Goal: Find specific page/section: Find specific page/section

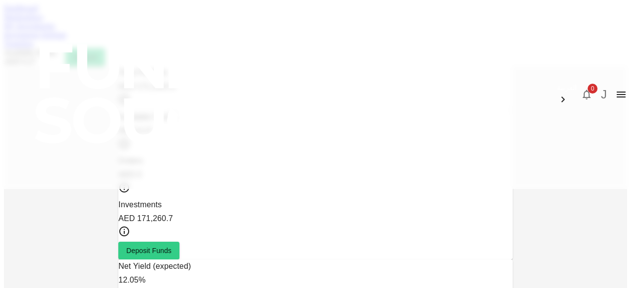
click at [43, 21] on link "Marketplace" at bounding box center [23, 17] width 39 height 8
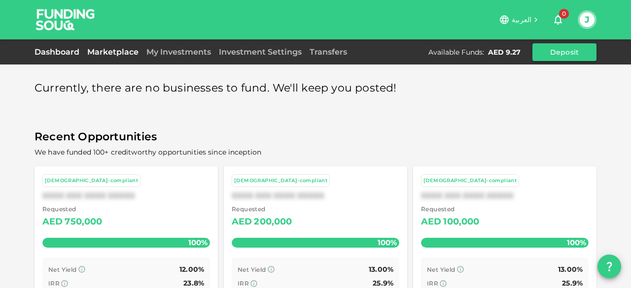
click at [40, 52] on link "Dashboard" at bounding box center [59, 51] width 49 height 9
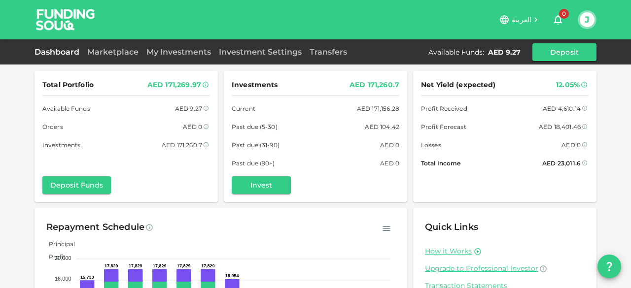
click at [52, 25] on img at bounding box center [66, 19] width 74 height 39
click at [187, 50] on link "My Investments" at bounding box center [179, 51] width 72 height 9
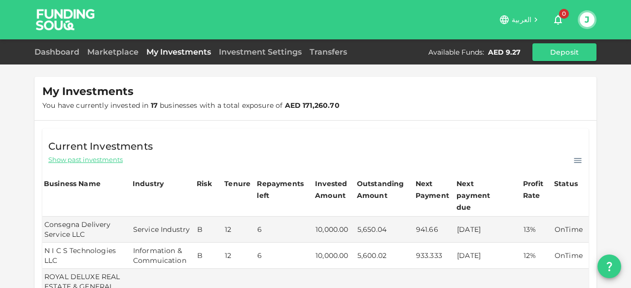
click at [72, 58] on div "Dashboard Marketplace My Investments Investment Settings Transfers Available Fu…" at bounding box center [316, 52] width 562 height 18
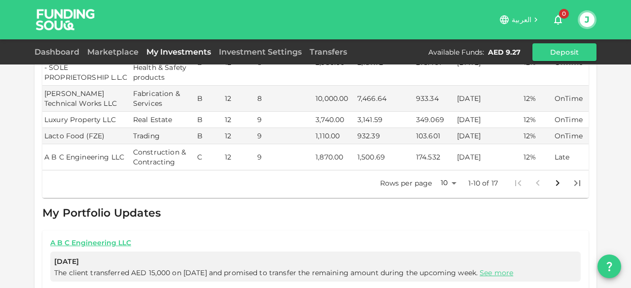
scroll to position [339, 0]
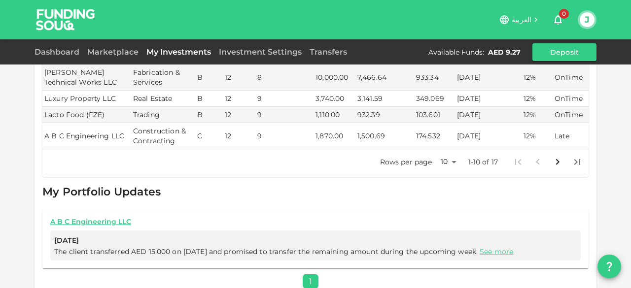
click at [555, 156] on icon "Go to next page" at bounding box center [558, 162] width 12 height 12
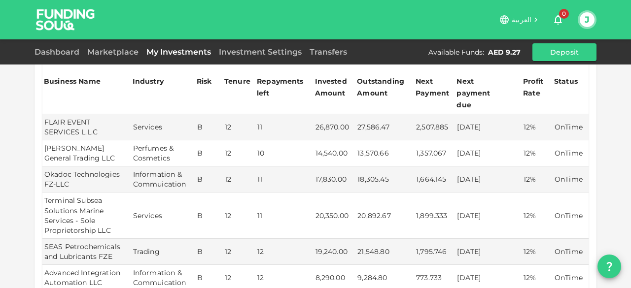
scroll to position [99, 0]
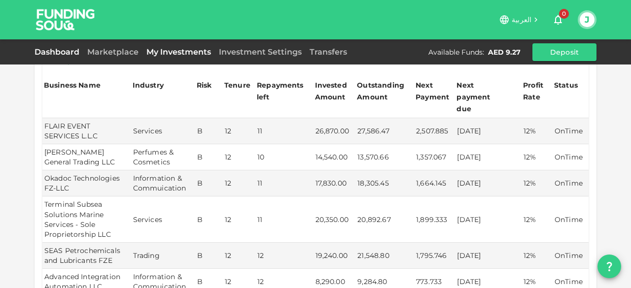
click at [52, 52] on link "Dashboard" at bounding box center [59, 51] width 49 height 9
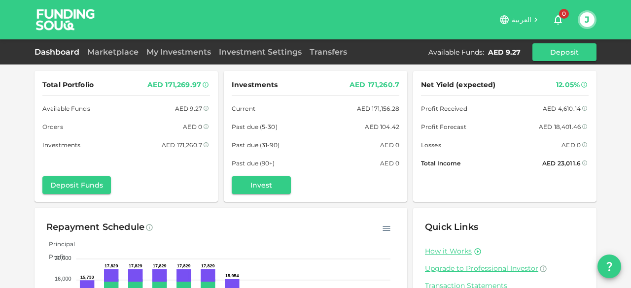
click at [53, 9] on img at bounding box center [66, 19] width 74 height 39
click at [119, 56] on link "Marketplace" at bounding box center [112, 51] width 59 height 9
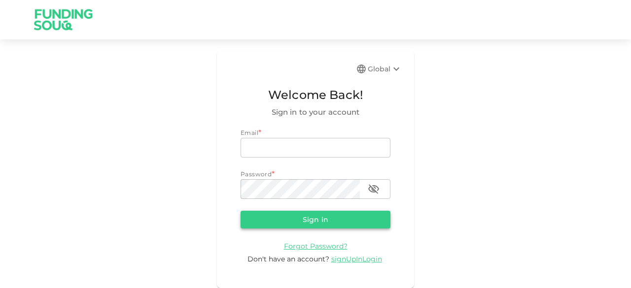
type input "[EMAIL_ADDRESS][DOMAIN_NAME]"
click at [334, 219] on button "Sign in" at bounding box center [316, 220] width 150 height 18
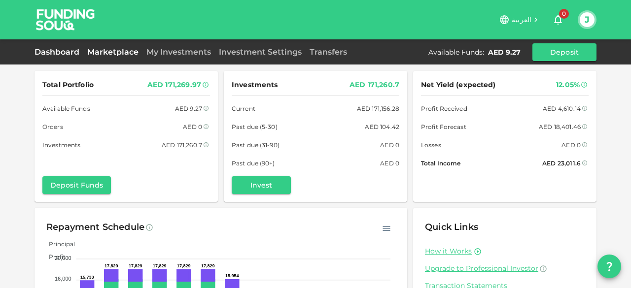
click at [116, 47] on link "Marketplace" at bounding box center [112, 51] width 59 height 9
